Goal: Information Seeking & Learning: Learn about a topic

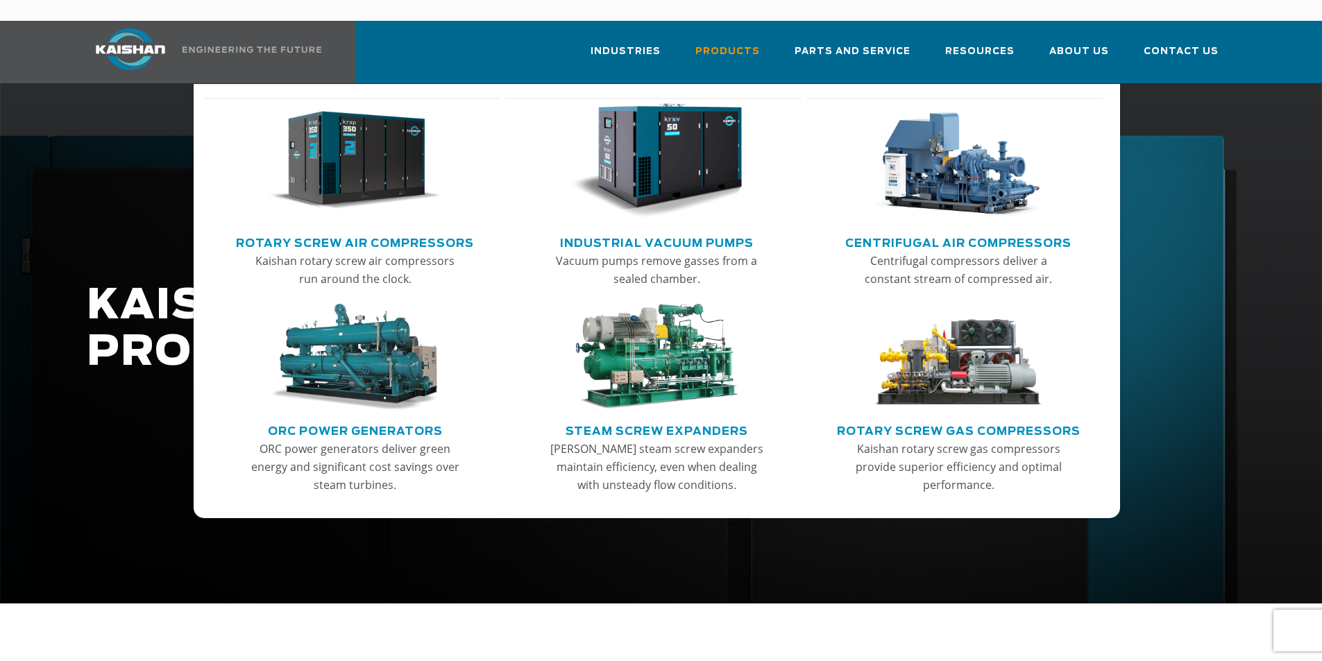
click at [418, 231] on link "Rotary Screw Air Compressors" at bounding box center [355, 241] width 238 height 21
click at [400, 163] on img "Main menu" at bounding box center [354, 160] width 171 height 115
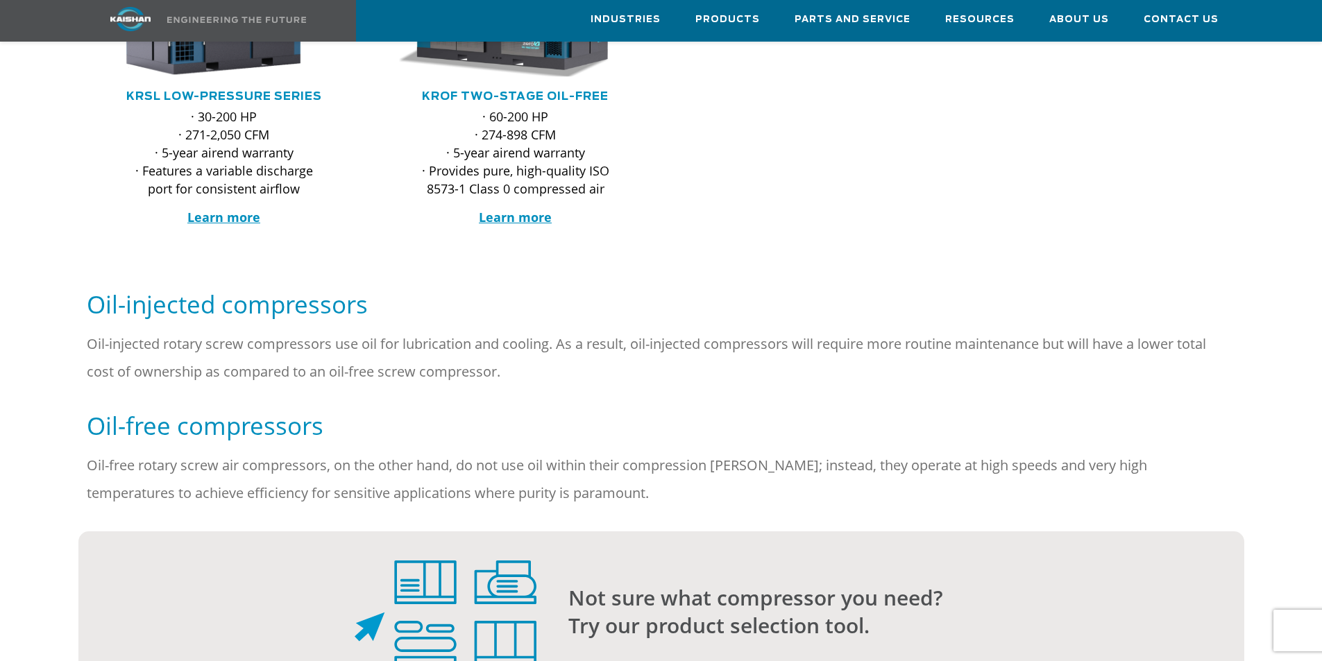
scroll to position [833, 0]
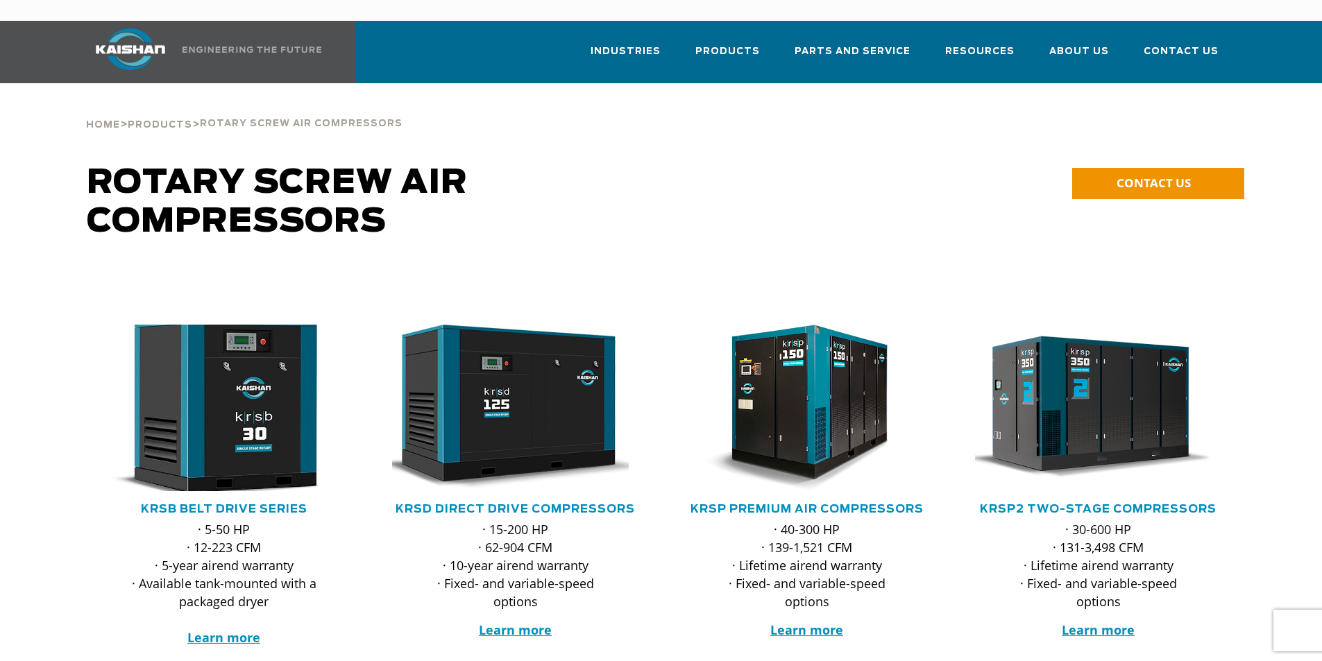
click at [237, 429] on img at bounding box center [214, 407] width 272 height 183
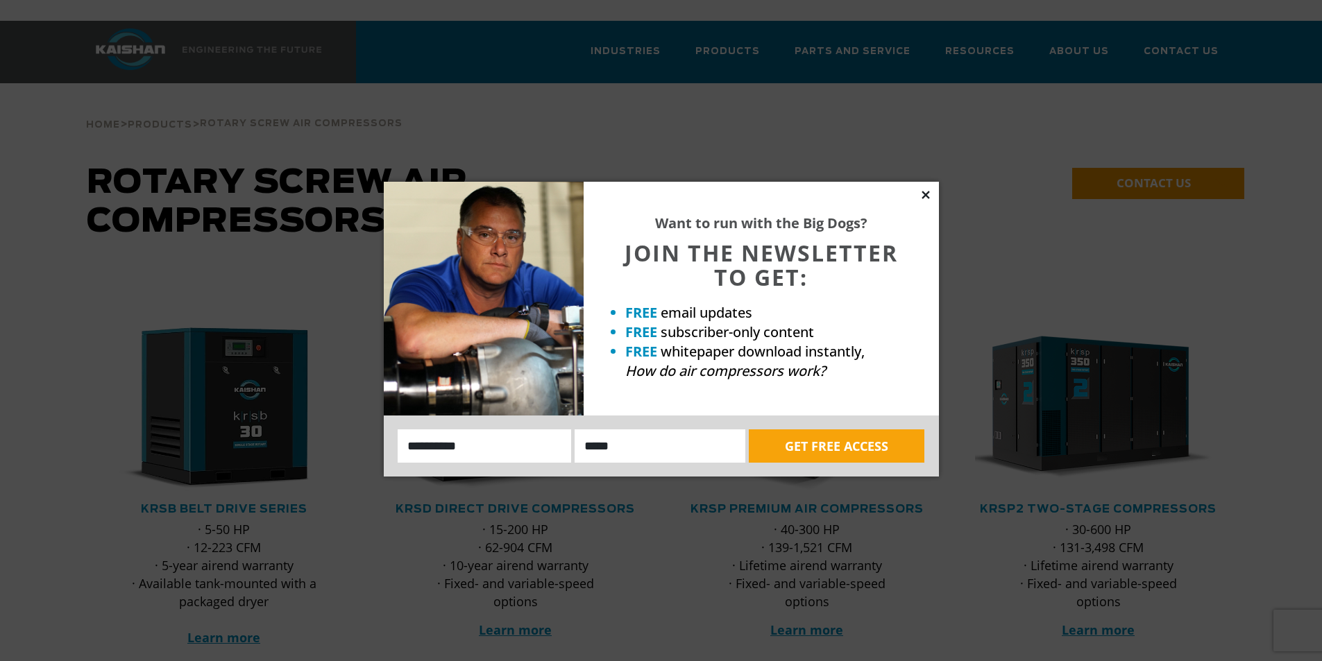
click at [926, 198] on icon at bounding box center [925, 195] width 12 height 12
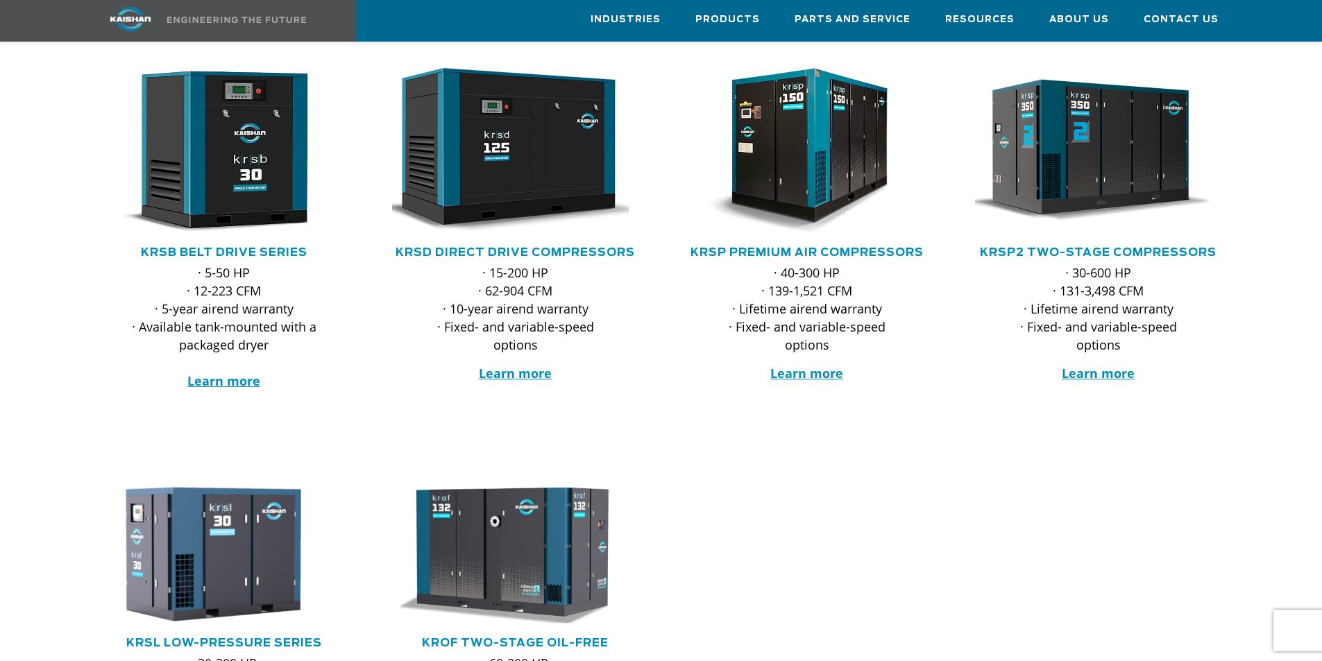
scroll to position [208, 0]
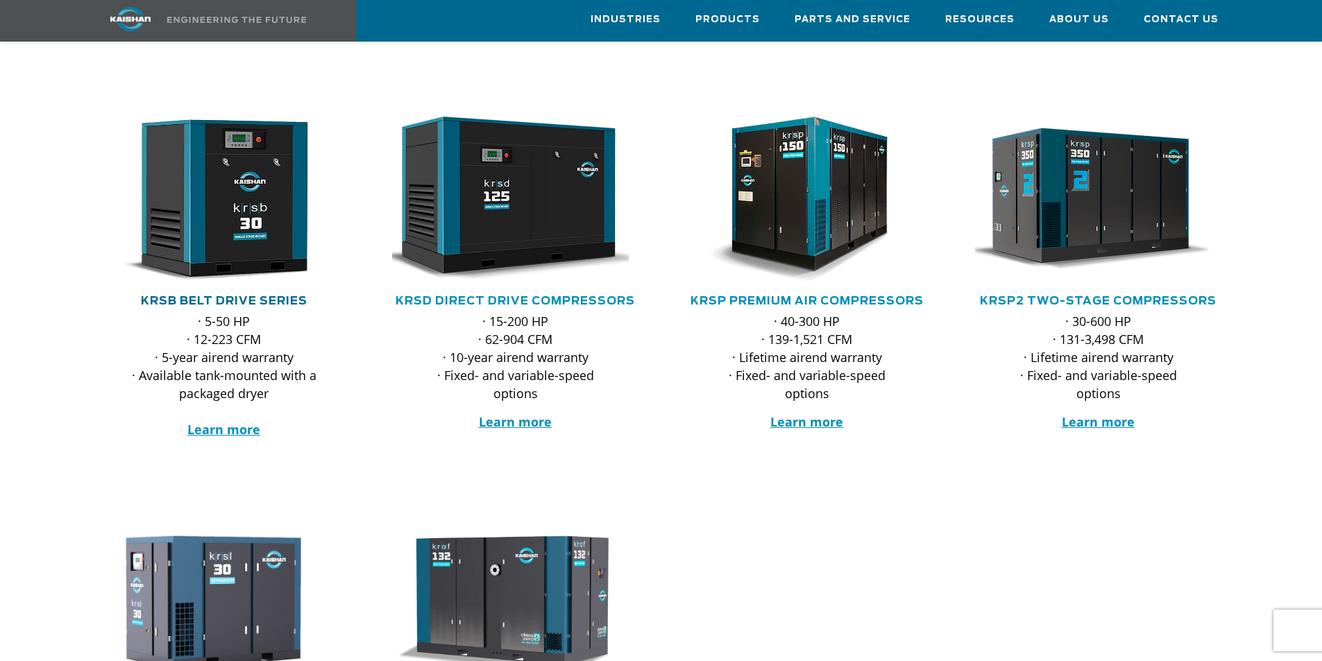
click at [224, 296] on link "KRSB Belt Drive Series" at bounding box center [224, 301] width 167 height 11
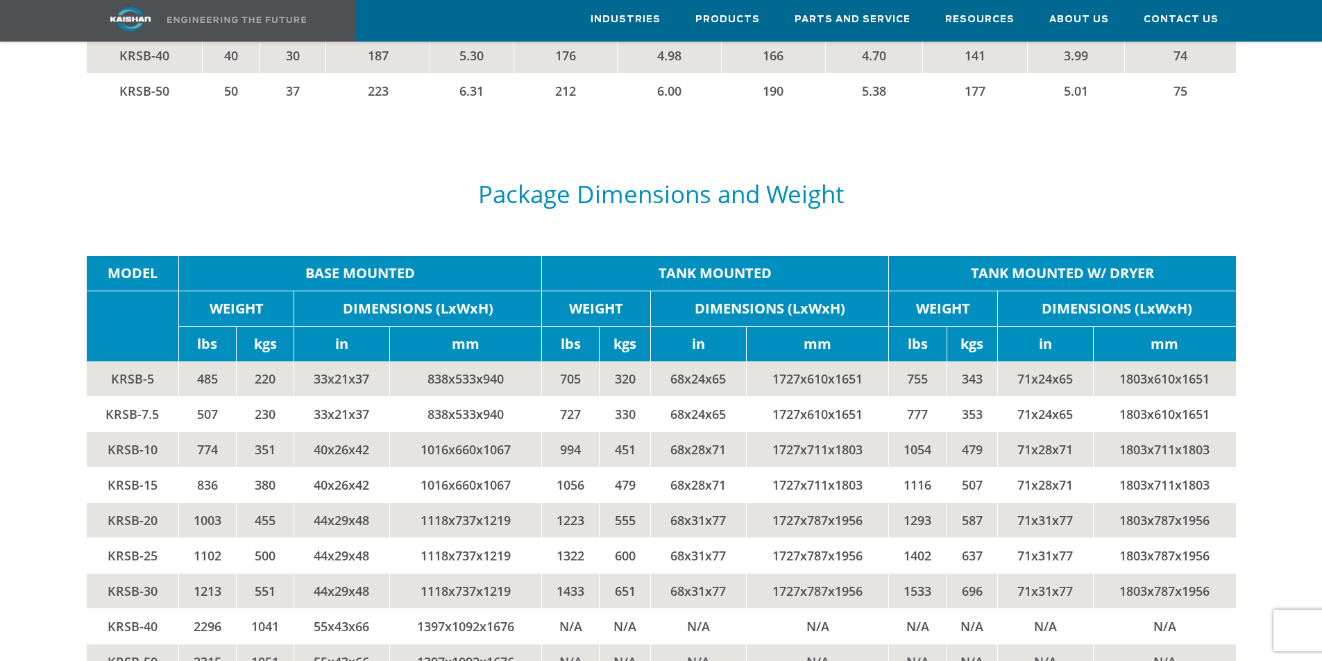
scroll to position [2845, 0]
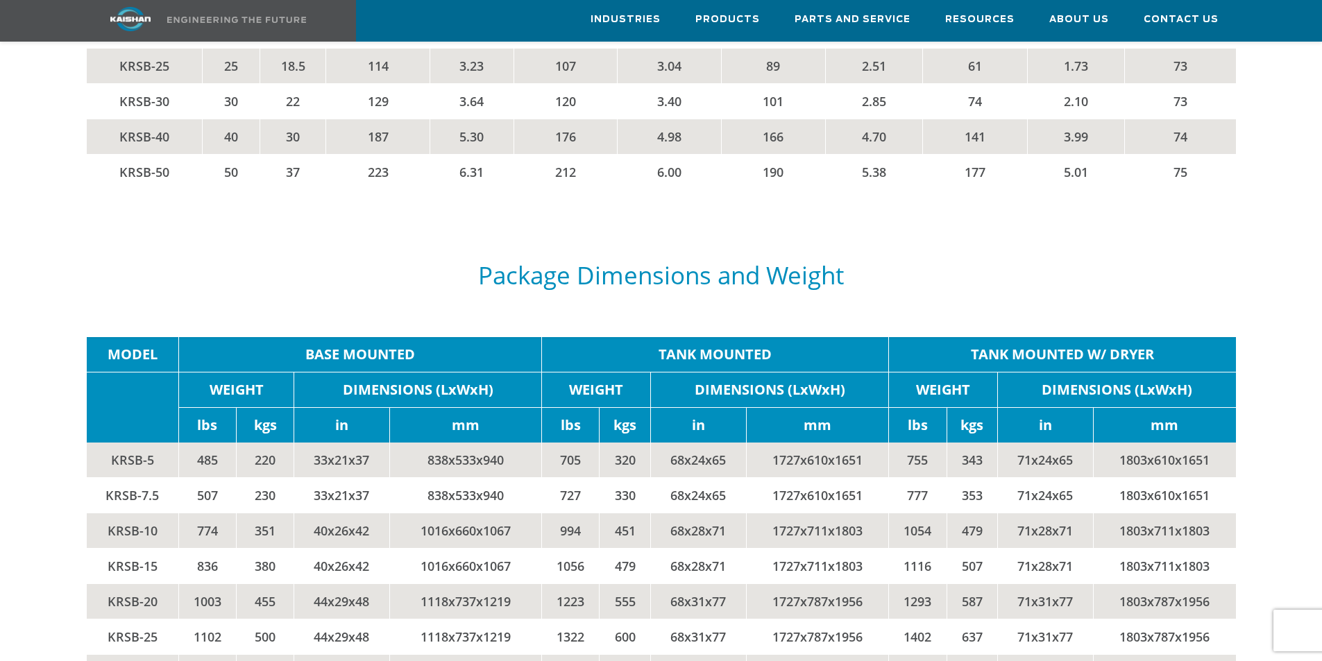
scroll to position [2775, 0]
